Goal: Information Seeking & Learning: Learn about a topic

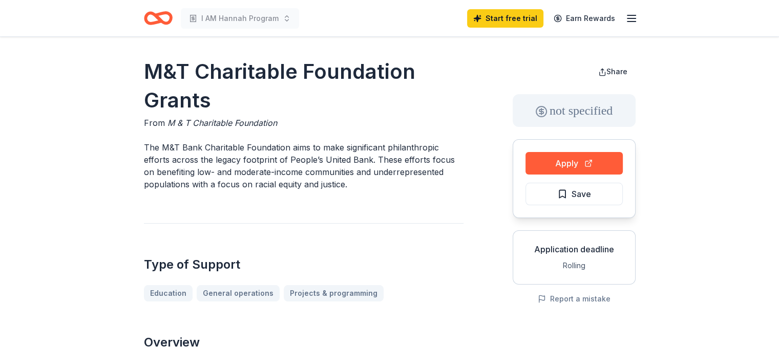
click at [144, 145] on p "The M&T Bank Charitable Foundation aims to make significant philanthropic effor…" at bounding box center [304, 165] width 320 height 49
drag, startPoint x: 146, startPoint y: 145, endPoint x: 257, endPoint y: 146, distance: 110.1
click at [246, 147] on p "The M&T Bank Charitable Foundation aims to make significant philanthropic effor…" at bounding box center [304, 165] width 320 height 49
